Goal: Navigation & Orientation: Find specific page/section

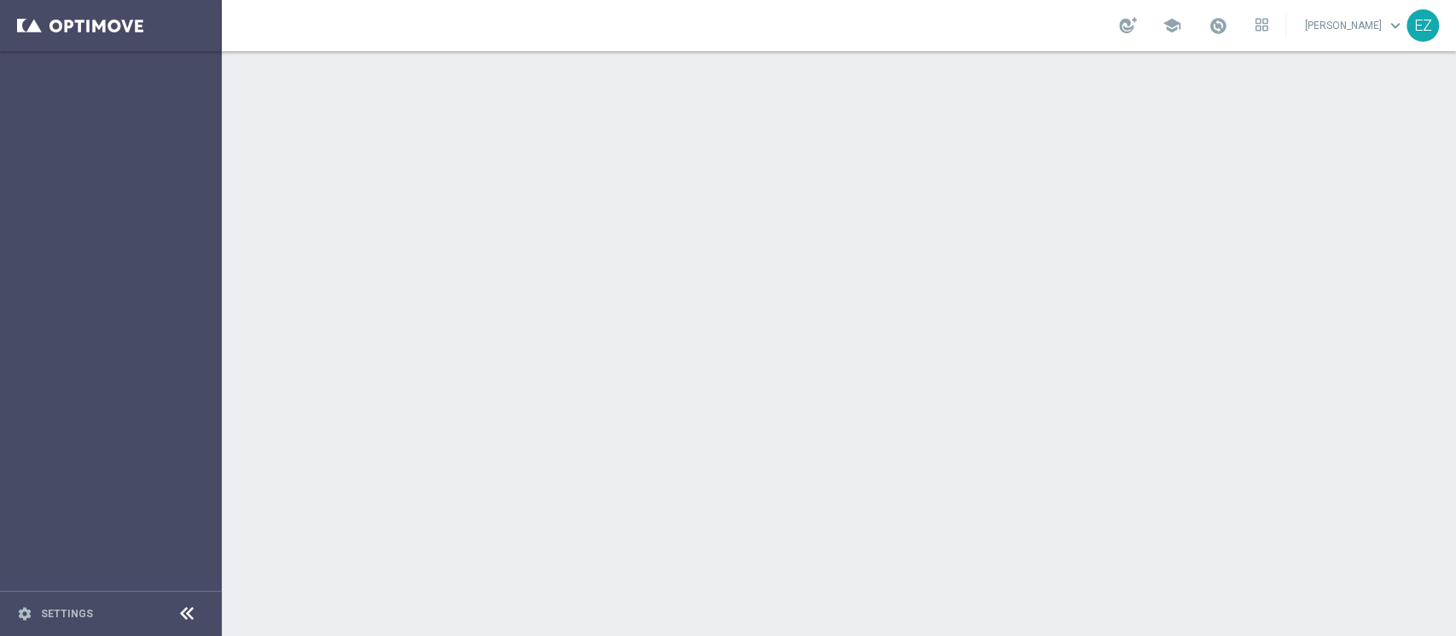
click at [1289, 19] on div "school [PERSON_NAME] keyboard_arrow_down EZ" at bounding box center [839, 25] width 1234 height 51
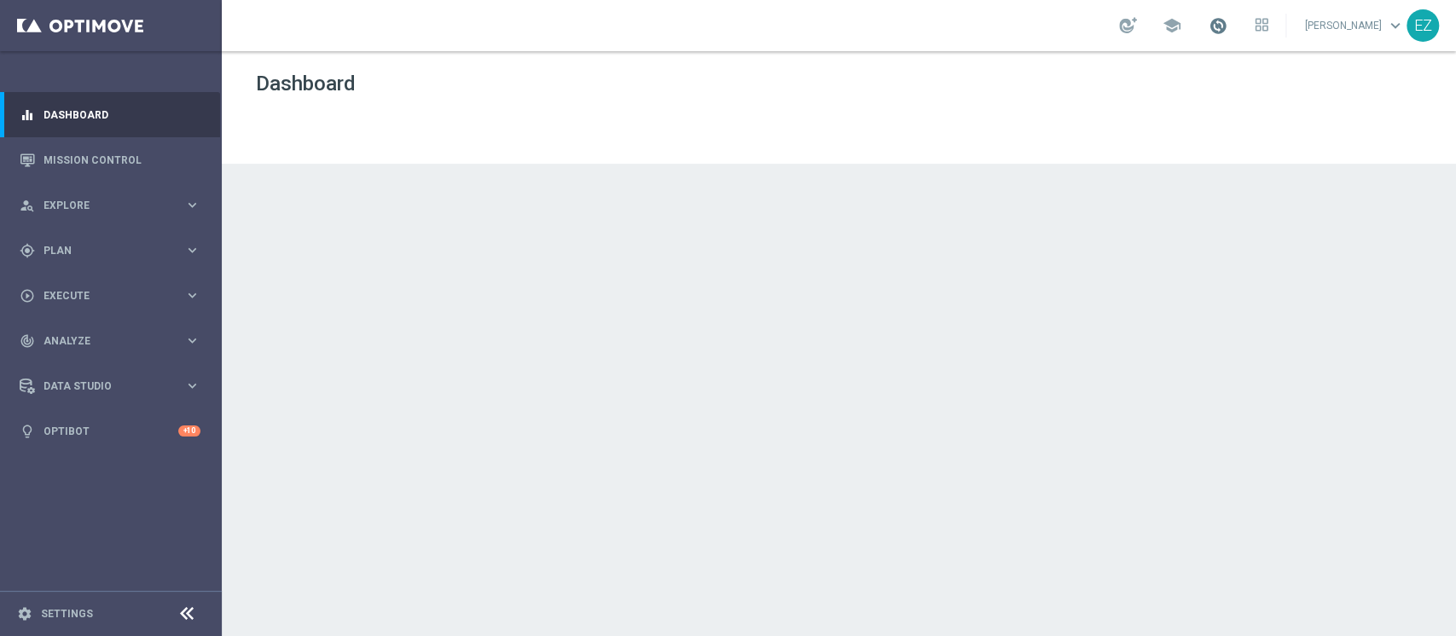
click at [1227, 27] on span at bounding box center [1217, 25] width 19 height 19
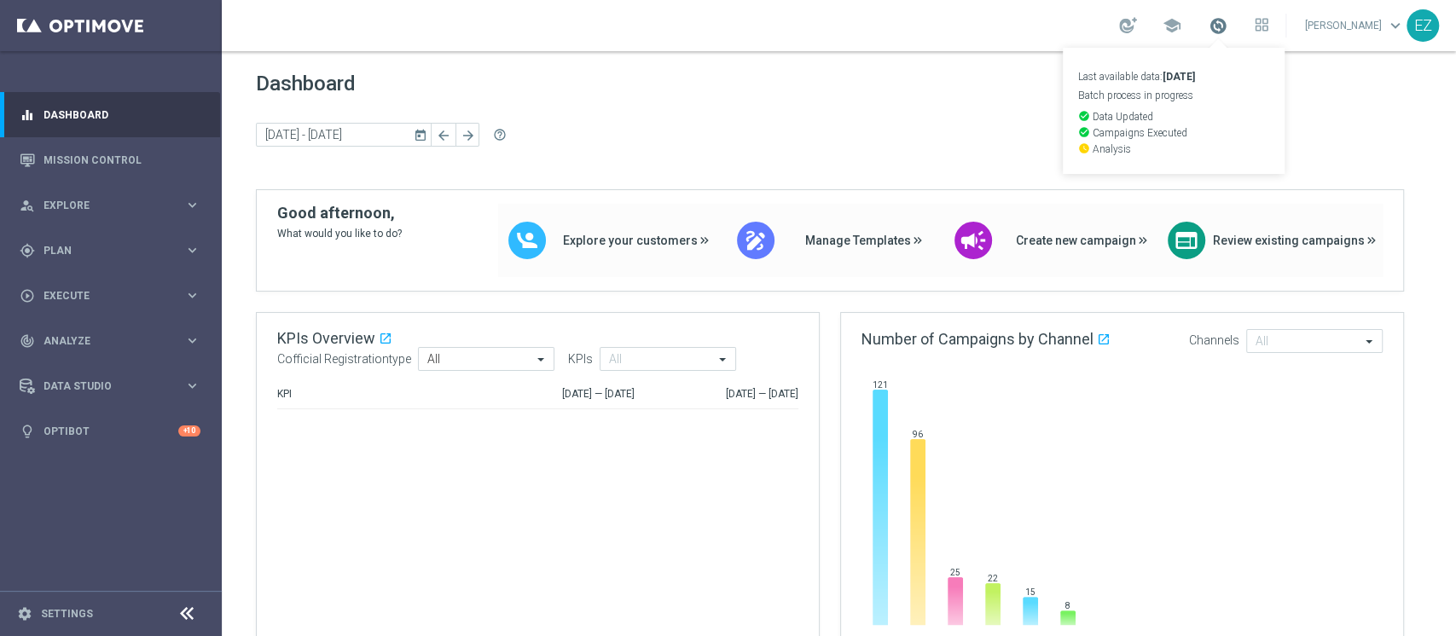
click at [1227, 27] on span at bounding box center [1217, 25] width 19 height 19
